Goal: Check status

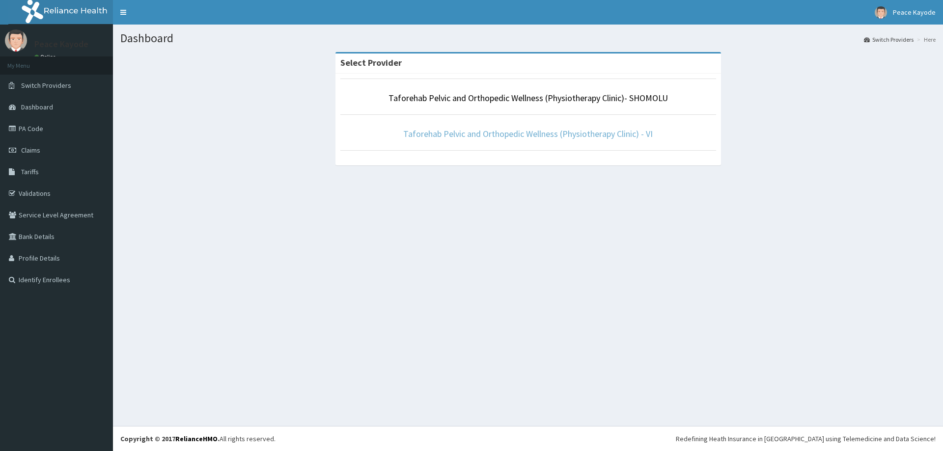
click at [511, 132] on link "Taforehab Pelvic and Orthopedic Wellness (Physiotherapy Clinic) - VI" at bounding box center [527, 133] width 249 height 11
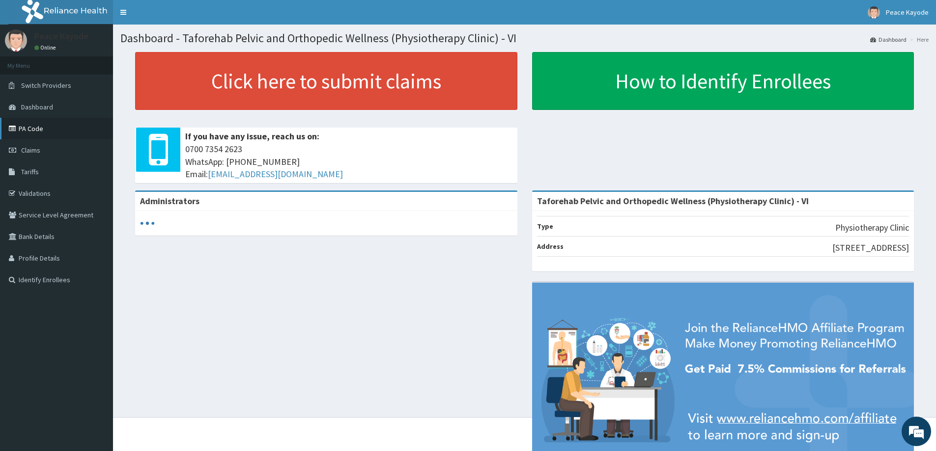
click at [31, 126] on link "PA Code" at bounding box center [56, 129] width 113 height 22
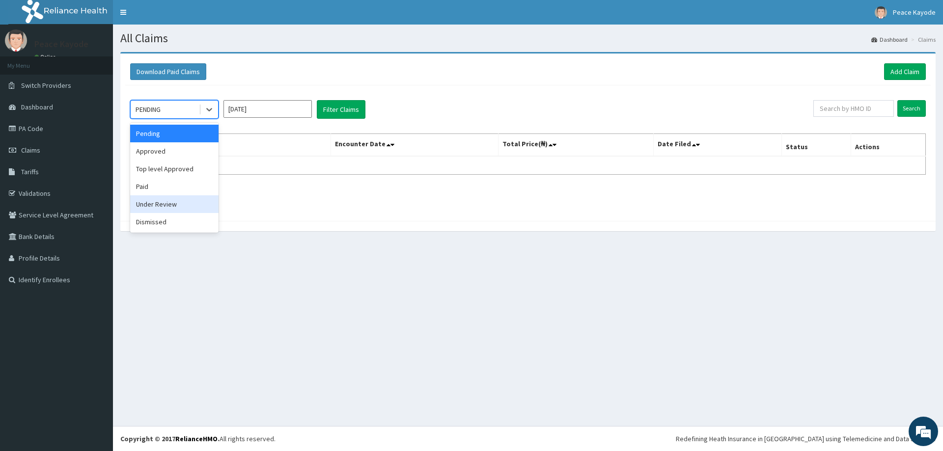
click at [165, 196] on div "Under Review" at bounding box center [174, 204] width 88 height 18
click at [189, 110] on div "Under Review" at bounding box center [165, 110] width 68 height 16
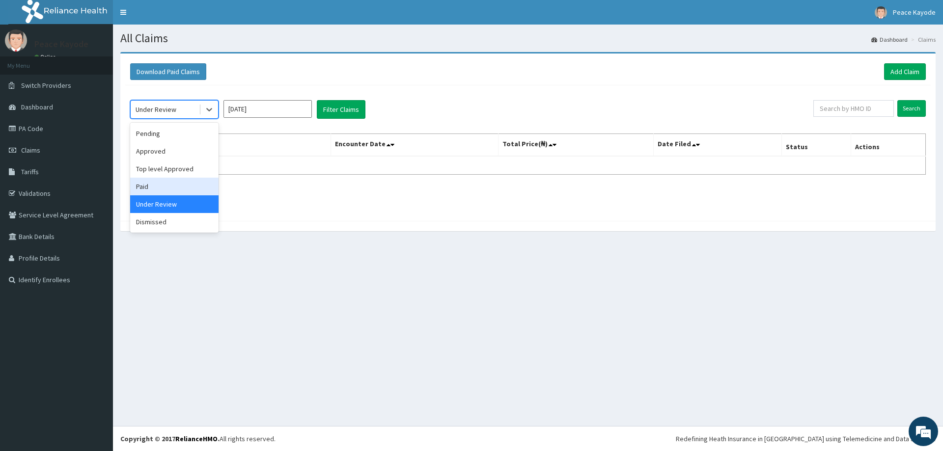
click at [186, 192] on div "Paid" at bounding box center [174, 187] width 88 height 18
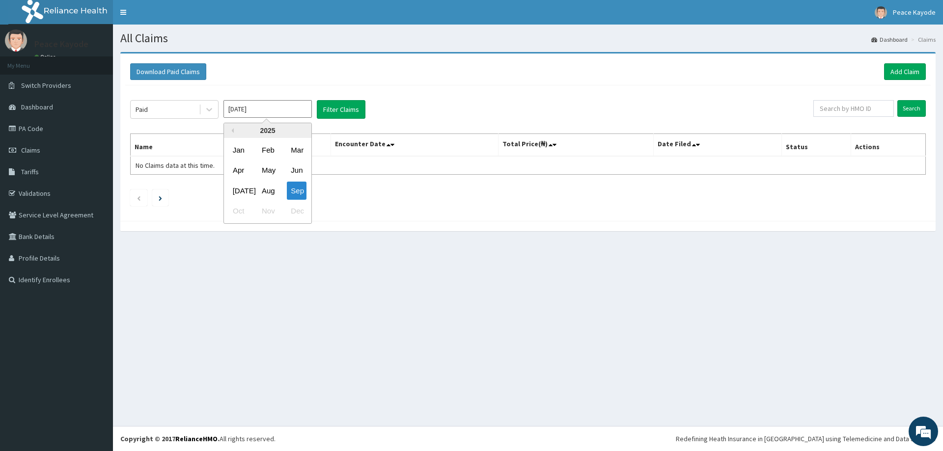
click at [300, 109] on input "[DATE]" at bounding box center [267, 109] width 88 height 18
click at [300, 189] on div "Sep" at bounding box center [297, 191] width 20 height 18
click at [342, 112] on button "Filter Claims" at bounding box center [341, 109] width 49 height 19
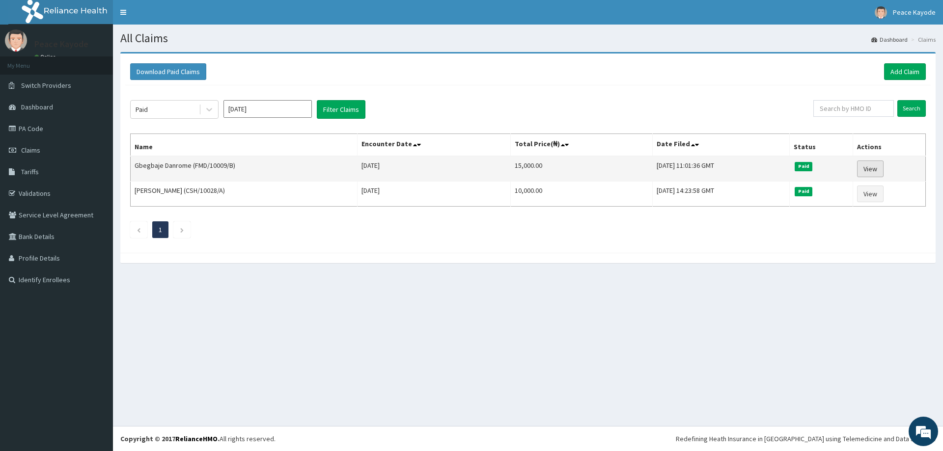
click at [872, 170] on link "View" at bounding box center [870, 169] width 27 height 17
